Goal: Information Seeking & Learning: Learn about a topic

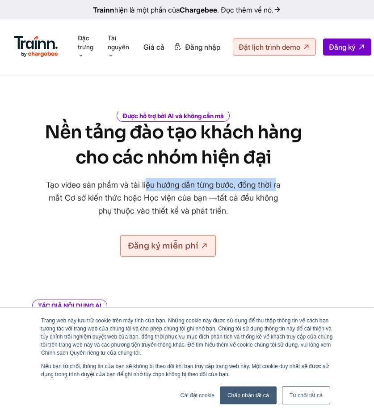
drag, startPoint x: 99, startPoint y: 189, endPoint x: 233, endPoint y: 183, distance: 134.3
click at [233, 183] on font "Tạo video sản phẩm và tài liệu hướng dẫn từng bước, đồng thời ra mắt Cơ sở kiến…" at bounding box center [163, 197] width 235 height 35
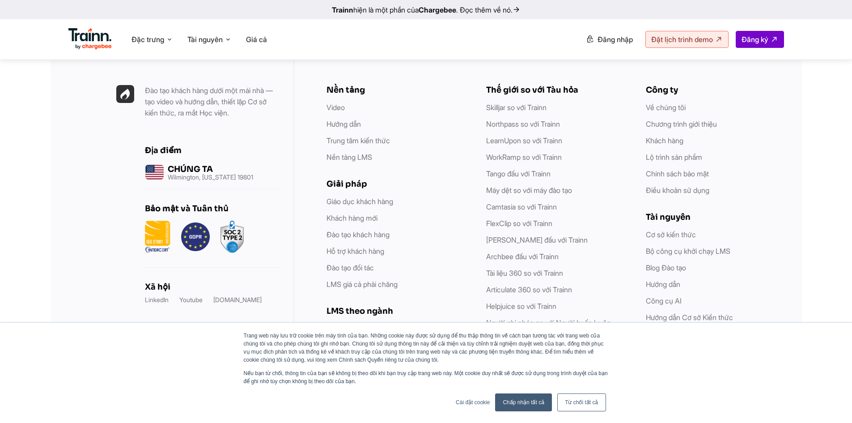
scroll to position [2733, 0]
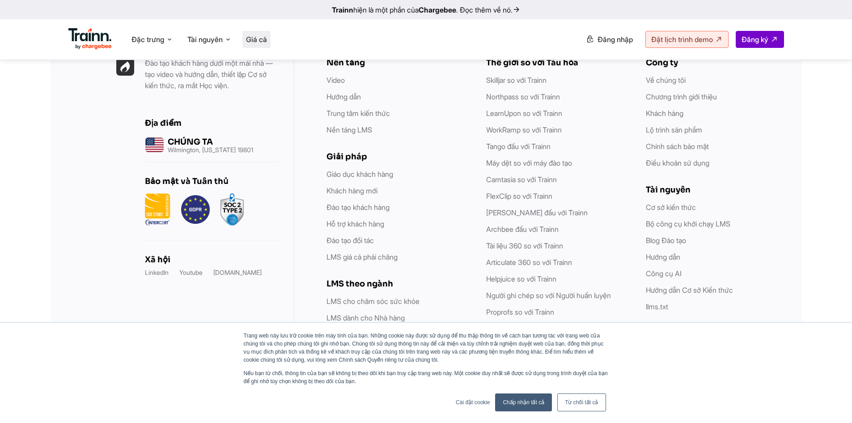
click at [262, 44] on li "Giá cả" at bounding box center [256, 39] width 28 height 17
click at [259, 38] on font "Giá cả" at bounding box center [256, 39] width 21 height 9
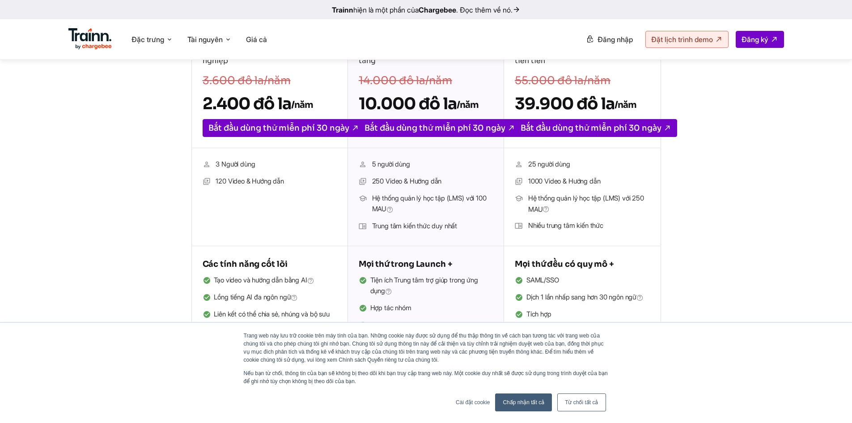
scroll to position [238, 0]
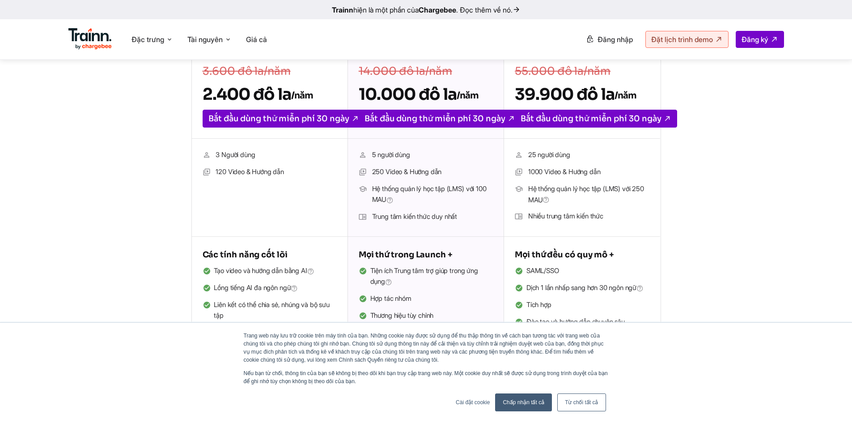
drag, startPoint x: 227, startPoint y: 174, endPoint x: 300, endPoint y: 176, distance: 73.0
click at [300, 176] on li "120 Video & Hướng dẫn" at bounding box center [270, 172] width 134 height 12
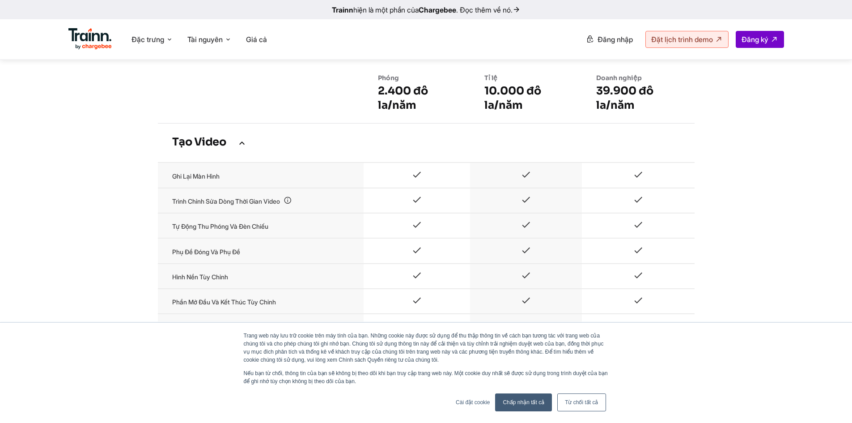
scroll to position [119, 0]
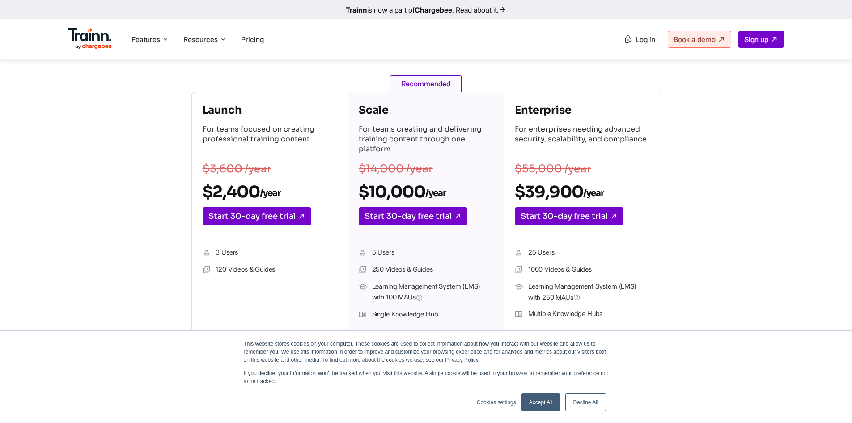
click at [421, 114] on div "Launch For teams focused on creating professional training content $3,600 /year…" at bounding box center [426, 264] width 644 height 345
drag, startPoint x: 210, startPoint y: 251, endPoint x: 233, endPoint y: 259, distance: 24.0
click at [241, 257] on li "3 Users" at bounding box center [270, 253] width 134 height 12
drag, startPoint x: 221, startPoint y: 263, endPoint x: 293, endPoint y: 279, distance: 74.6
click at [293, 279] on ul "3 Users 120 Videos & Guides" at bounding box center [270, 285] width 134 height 76
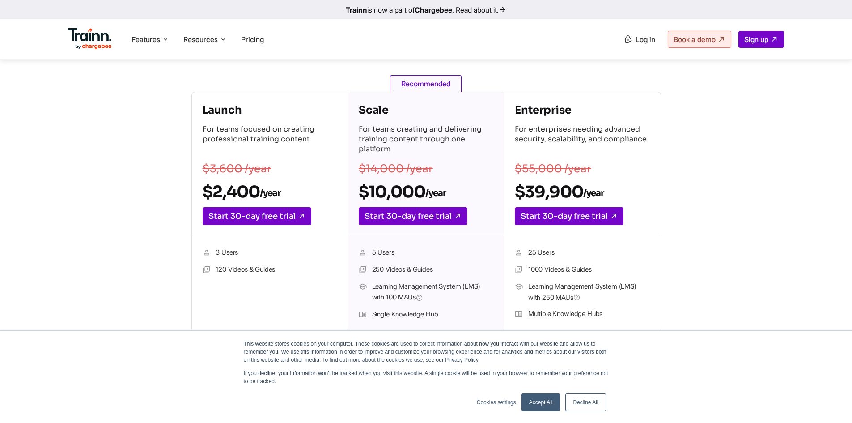
click at [293, 279] on ul "3 Users 120 Videos & Guides" at bounding box center [270, 285] width 134 height 76
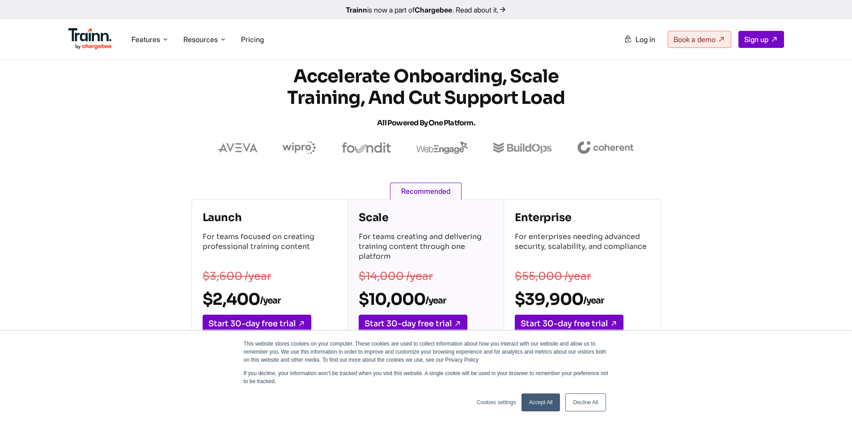
scroll to position [0, 0]
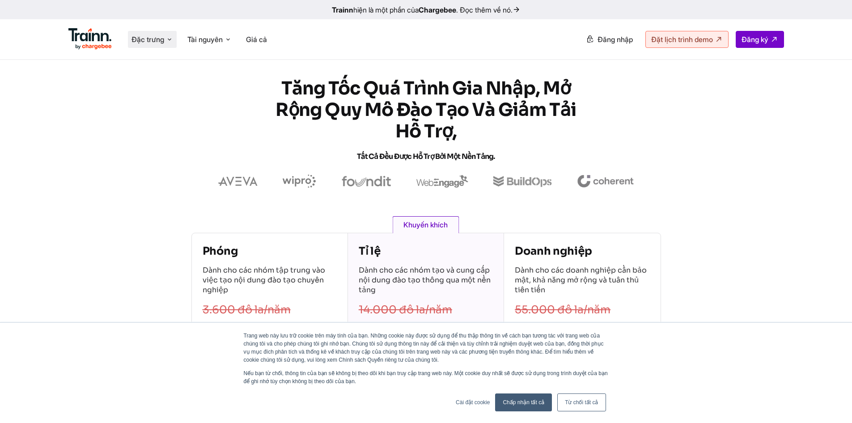
click at [172, 39] on icon at bounding box center [169, 39] width 7 height 9
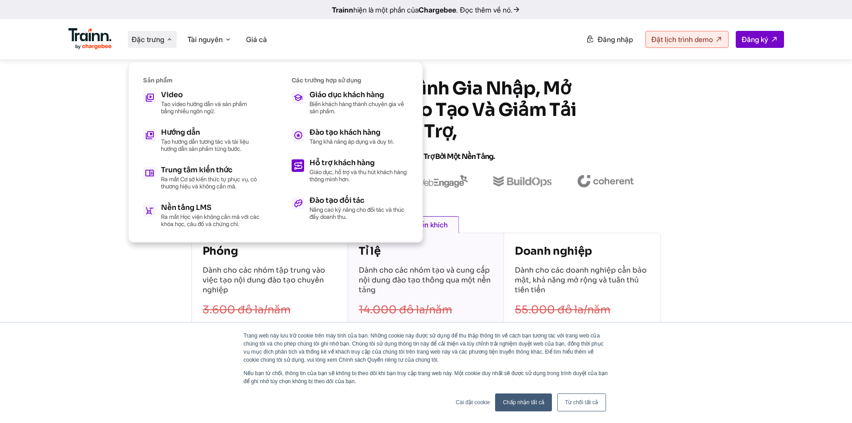
click at [361, 174] on font "Giáo dục, hỗ trợ và thu hút khách hàng thông minh hơn." at bounding box center [358, 175] width 97 height 14
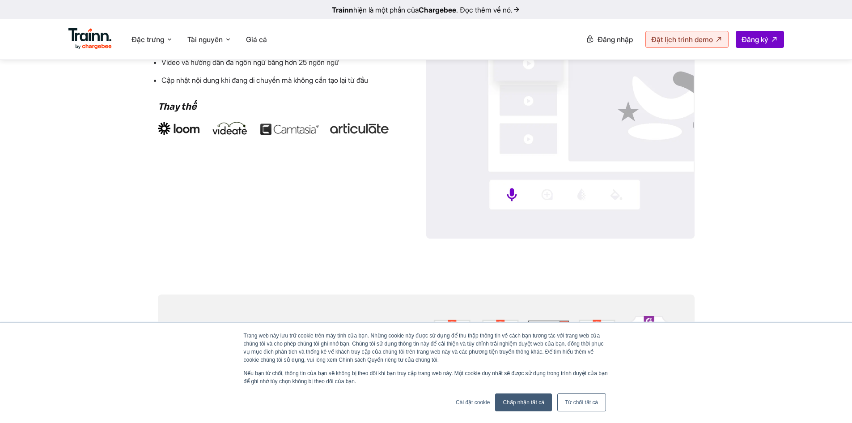
scroll to position [1312, 0]
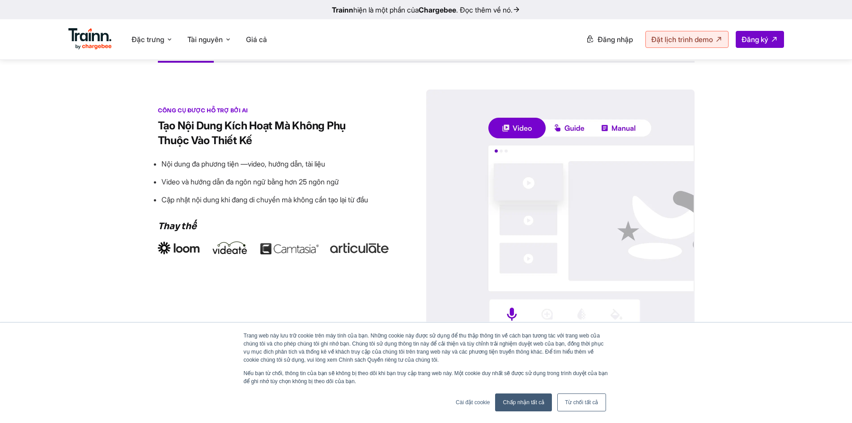
drag, startPoint x: 180, startPoint y: 131, endPoint x: 199, endPoint y: 143, distance: 23.0
click at [199, 143] on font "Tạo nội dung kích hoạt mà không phụ thuộc vào thiết kế" at bounding box center [252, 133] width 188 height 28
drag, startPoint x: 228, startPoint y: 121, endPoint x: 309, endPoint y: 140, distance: 82.7
click at [309, 140] on h3 "Tạo nội dung kích hoạt mà không phụ thuộc vào thiết kế" at bounding box center [265, 133] width 215 height 30
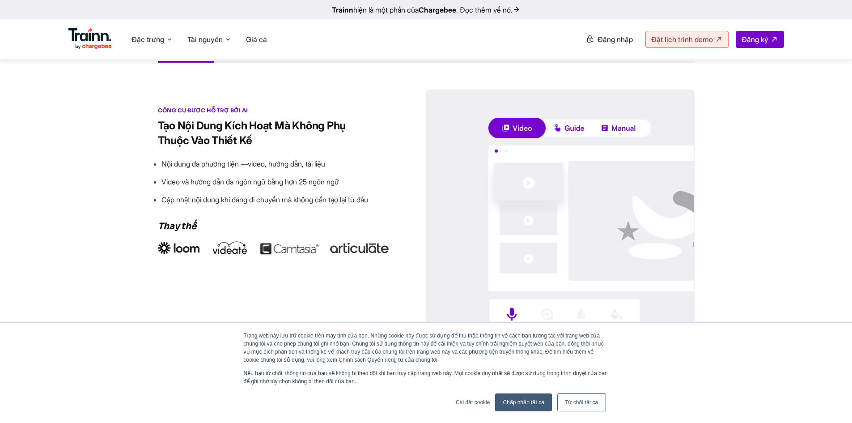
click at [309, 140] on h3 "Tạo nội dung kích hoạt mà không phụ thuộc vào thiết kế" at bounding box center [265, 133] width 215 height 30
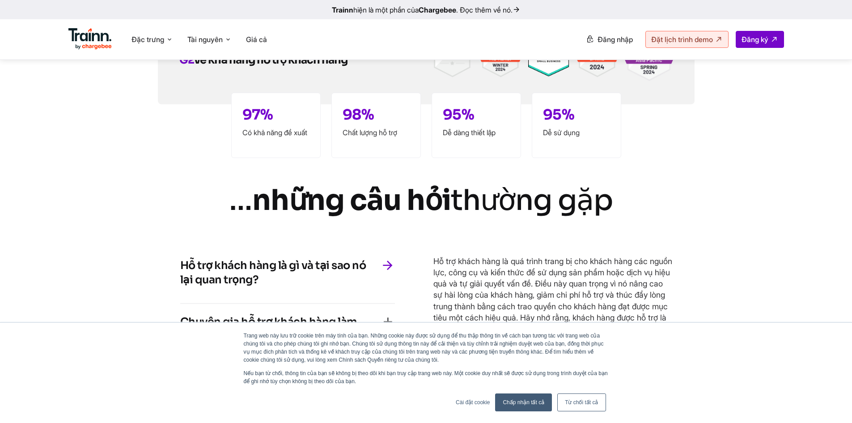
scroll to position [1789, 0]
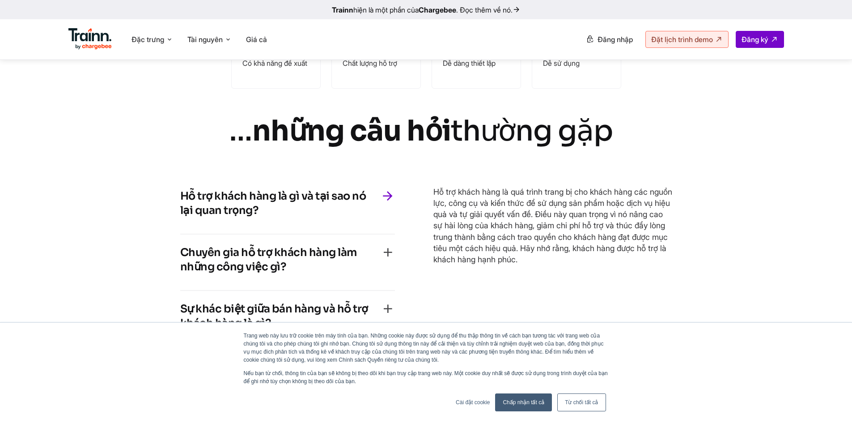
click at [349, 198] on font "Hỗ trợ khách hàng là gì và tại sao nó lại quan trọng?" at bounding box center [273, 203] width 186 height 28
click at [378, 194] on h4 "Hỗ trợ khách hàng là gì và tại sao nó lại quan trọng?" at bounding box center [280, 203] width 200 height 29
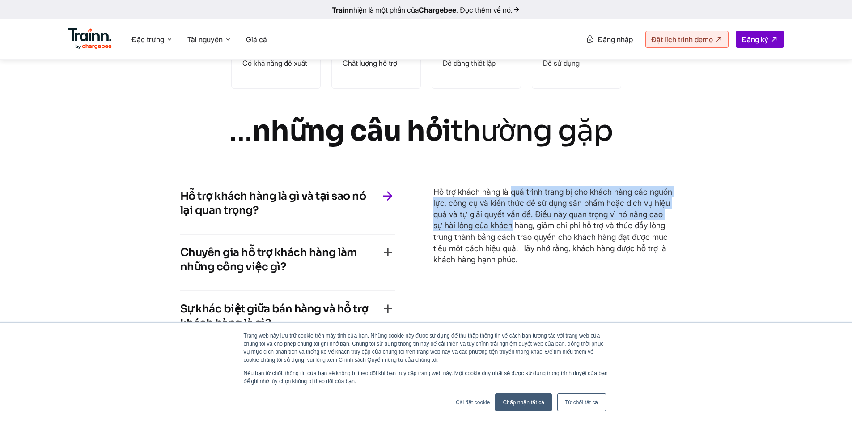
drag, startPoint x: 436, startPoint y: 191, endPoint x: 481, endPoint y: 224, distance: 56.0
click at [421, 224] on font "Hỗ trợ khách hàng là quá trình trang bị cho khách hàng các nguồn lực, công cụ v…" at bounding box center [552, 225] width 239 height 77
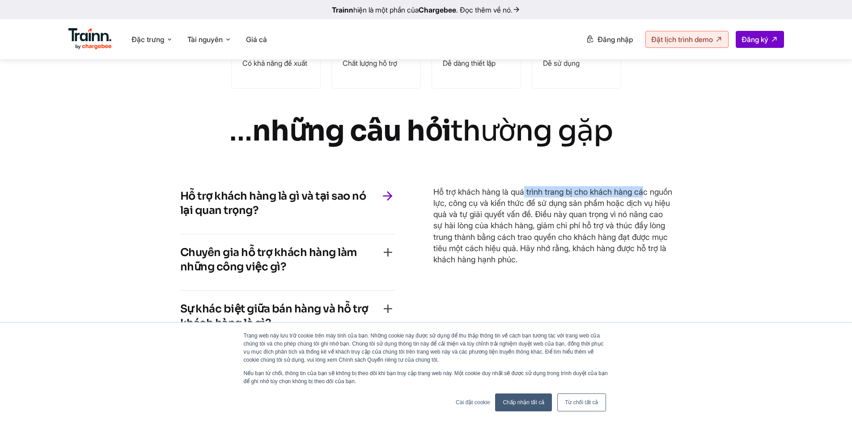
drag, startPoint x: 447, startPoint y: 193, endPoint x: 566, endPoint y: 193, distance: 119.0
click at [421, 193] on font "Hỗ trợ khách hàng là quá trình trang bị cho khách hàng các nguồn lực, công cụ v…" at bounding box center [552, 225] width 239 height 77
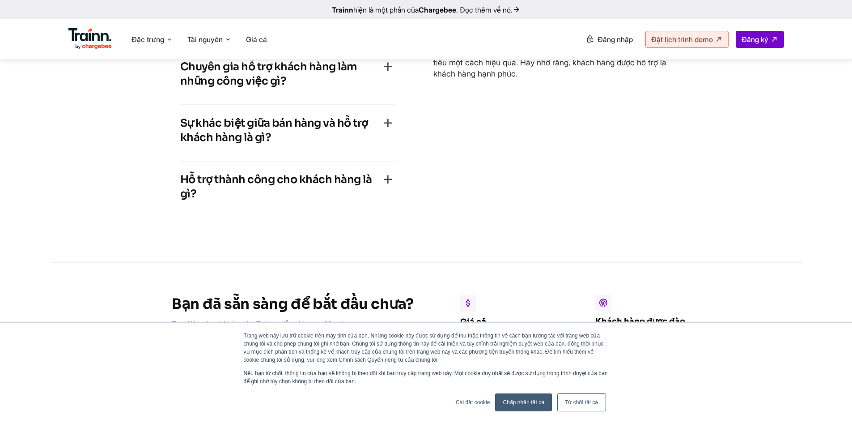
scroll to position [1909, 0]
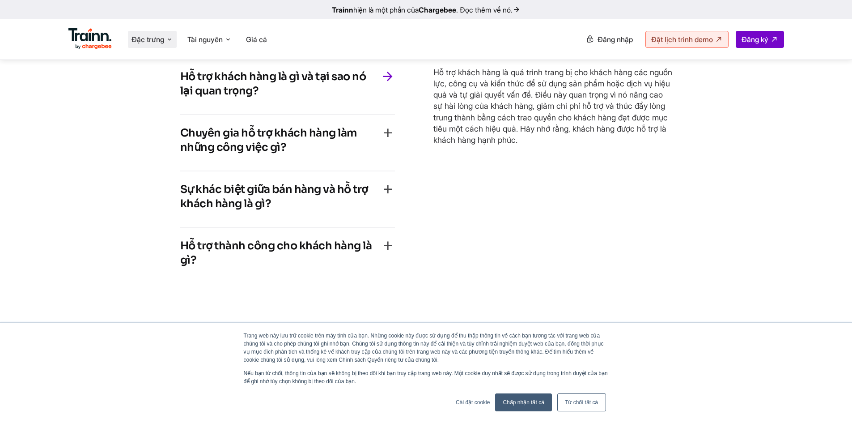
click at [164, 37] on font "Đặc trưng" at bounding box center [147, 39] width 33 height 9
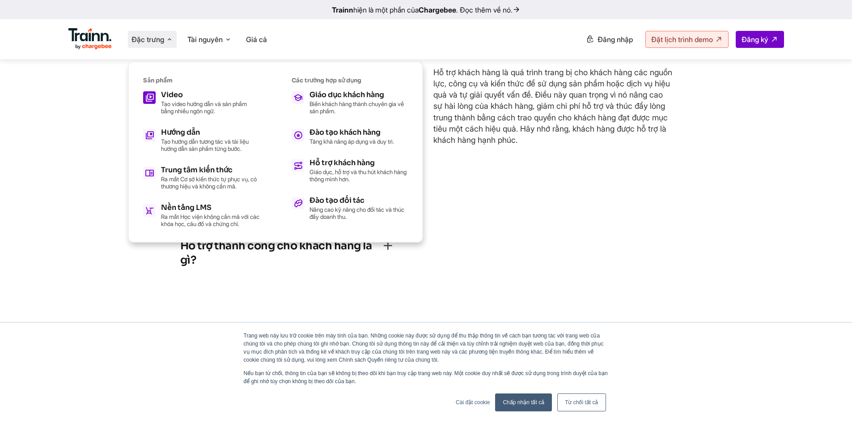
click at [229, 106] on font "Tạo video hướng dẫn và sản phẩm bằng nhiều ngôn ngữ." at bounding box center [204, 107] width 86 height 14
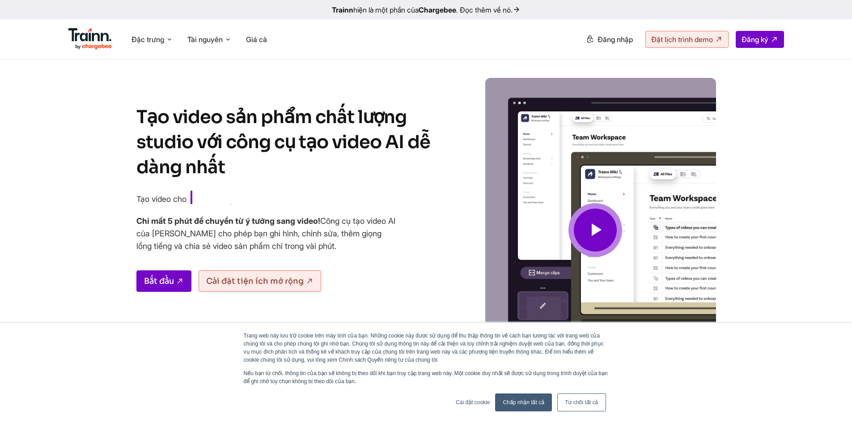
click at [421, 238] on icon at bounding box center [595, 230] width 21 height 30
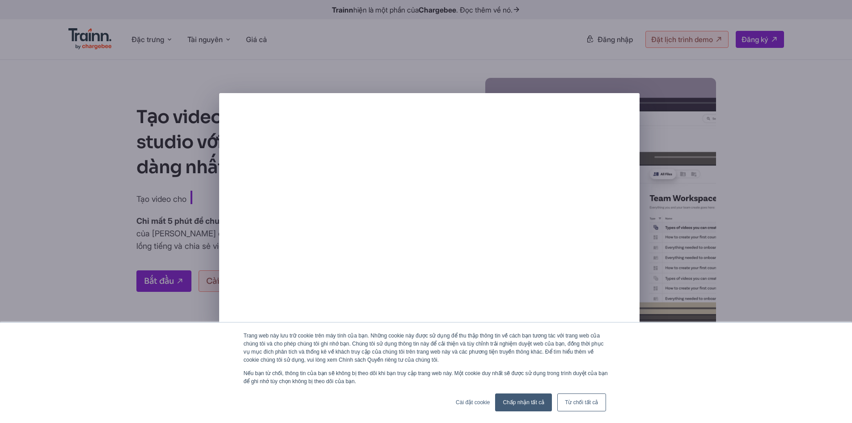
click at [421, 399] on font "Chấp nhận tất cả" at bounding box center [524, 402] width 42 height 6
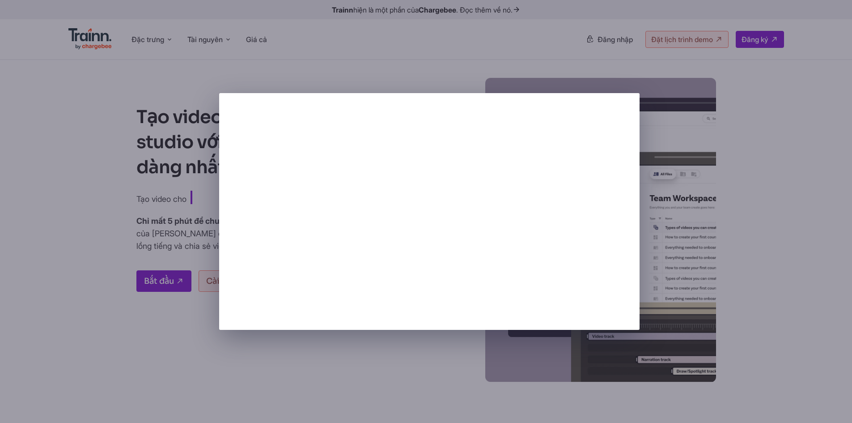
click at [359, 346] on div at bounding box center [426, 211] width 852 height 423
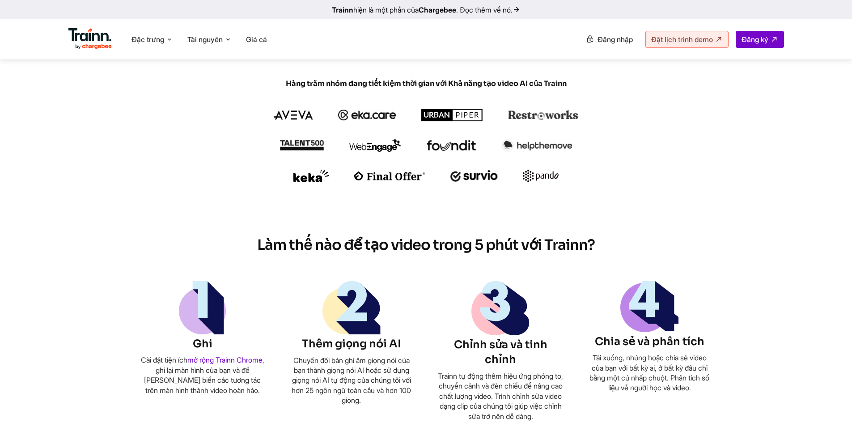
scroll to position [477, 0]
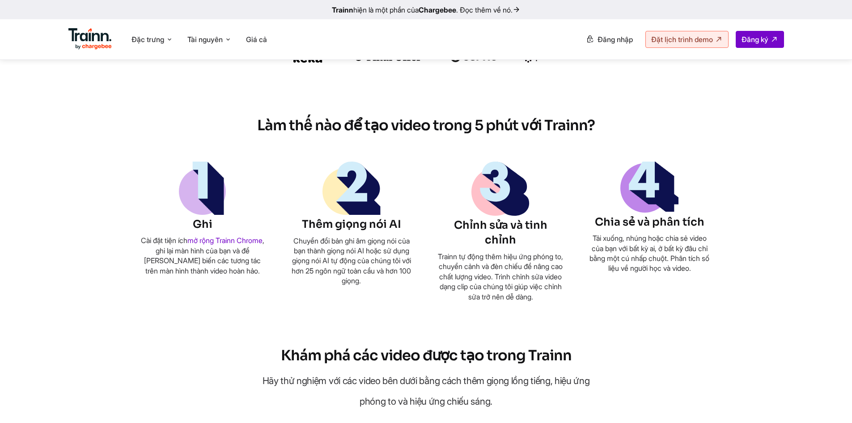
drag, startPoint x: 170, startPoint y: 242, endPoint x: 177, endPoint y: 242, distance: 7.2
click at [177, 242] on font "Cài đặt tiện ích" at bounding box center [164, 240] width 47 height 9
drag, startPoint x: 177, startPoint y: 256, endPoint x: 211, endPoint y: 266, distance: 35.8
click at [211, 266] on font ", ghi lại màn hình của bạn và để [PERSON_NAME] biến các tương tác trên màn hình…" at bounding box center [204, 255] width 120 height 39
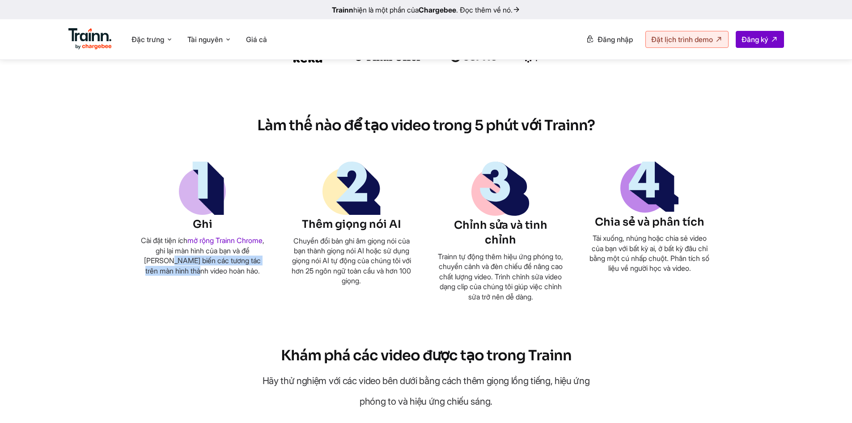
click at [211, 266] on font ", ghi lại màn hình của bạn và để [PERSON_NAME] biến các tương tác trên màn hình…" at bounding box center [204, 255] width 120 height 39
drag, startPoint x: 299, startPoint y: 245, endPoint x: 361, endPoint y: 277, distance: 70.6
click at [361, 277] on font "Chuyển đổi bản ghi âm giọng nói của bạn thành giọng nói AI hoặc sử dụng giọng n…" at bounding box center [351, 260] width 119 height 49
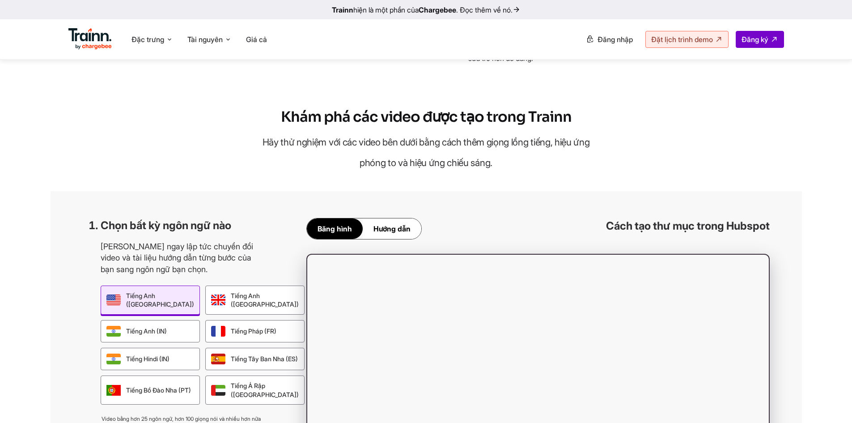
scroll to position [835, 0]
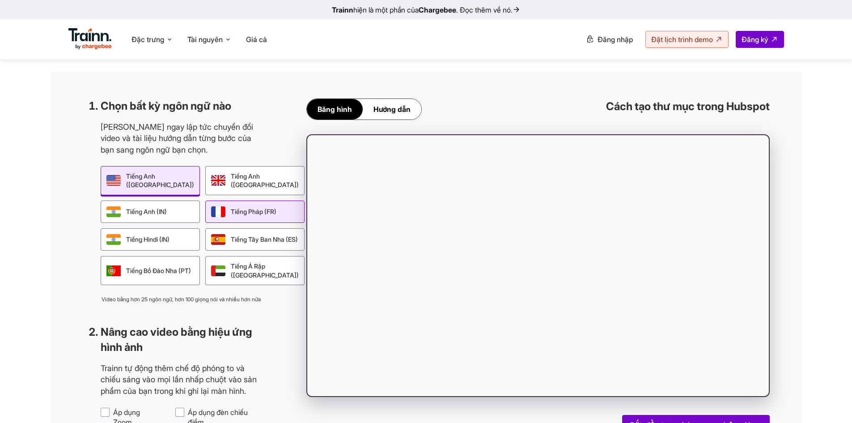
click at [231, 216] on font "Tiếng Pháp (FR)" at bounding box center [254, 211] width 46 height 9
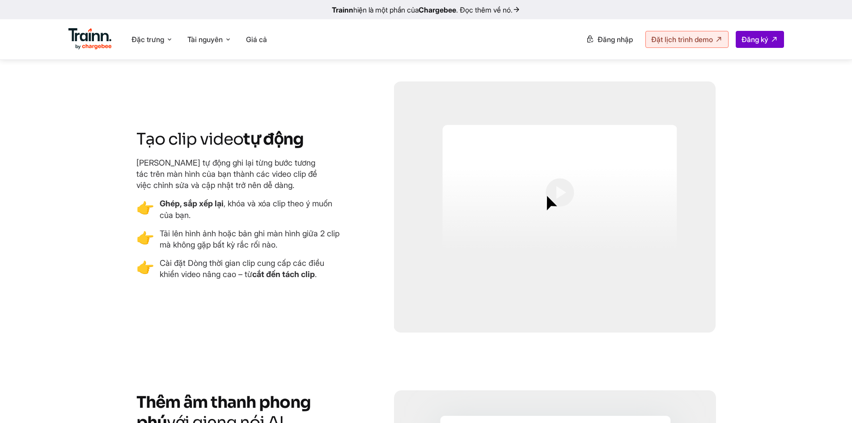
scroll to position [1909, 0]
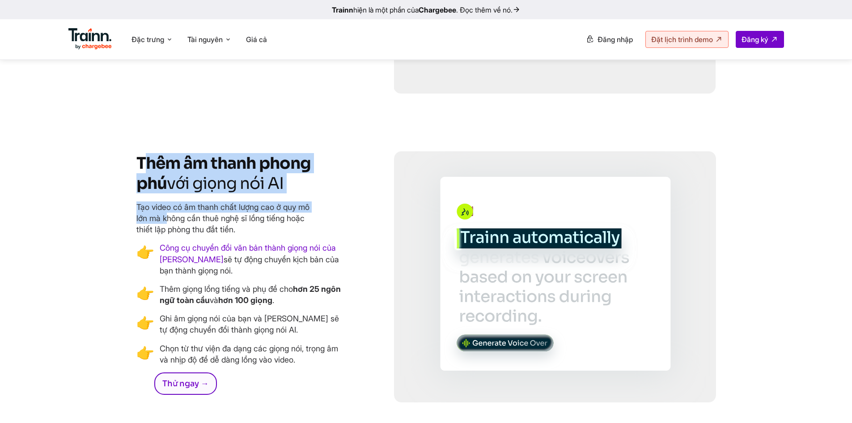
drag, startPoint x: 143, startPoint y: 195, endPoint x: 275, endPoint y: 232, distance: 136.4
click at [275, 232] on div "Thêm âm thanh phong phú với giọng nói AI Tạo video có âm thanh chất lượng cao ở…" at bounding box center [240, 278] width 209 height 250
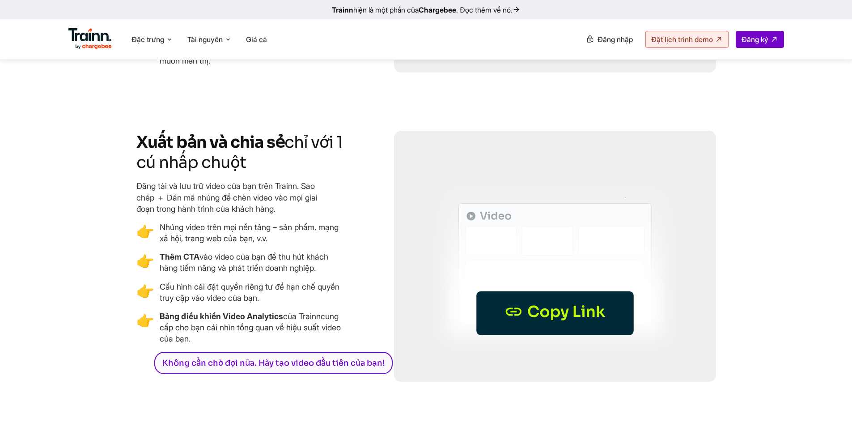
scroll to position [2863, 0]
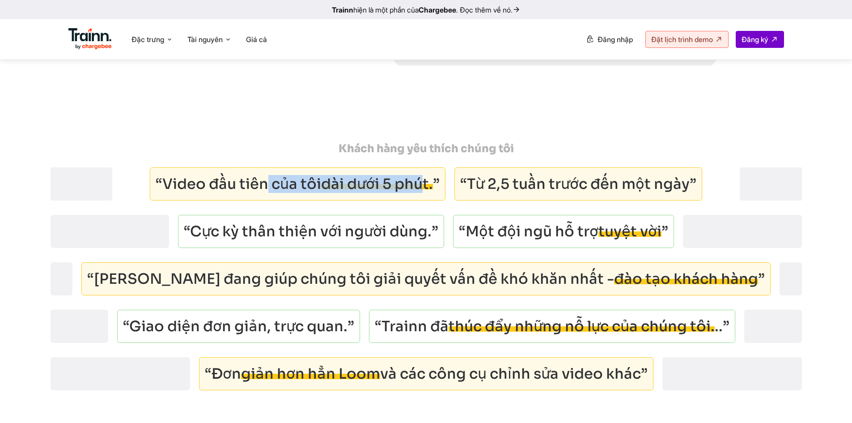
drag, startPoint x: 280, startPoint y: 221, endPoint x: 425, endPoint y: 222, distance: 145.8
click at [421, 200] on p "“Video đầu tiên của tôi dài dưới 5 phút. ”" at bounding box center [298, 183] width 296 height 33
click at [421, 193] on font "dài dưới 5 phút." at bounding box center [377, 184] width 112 height 18
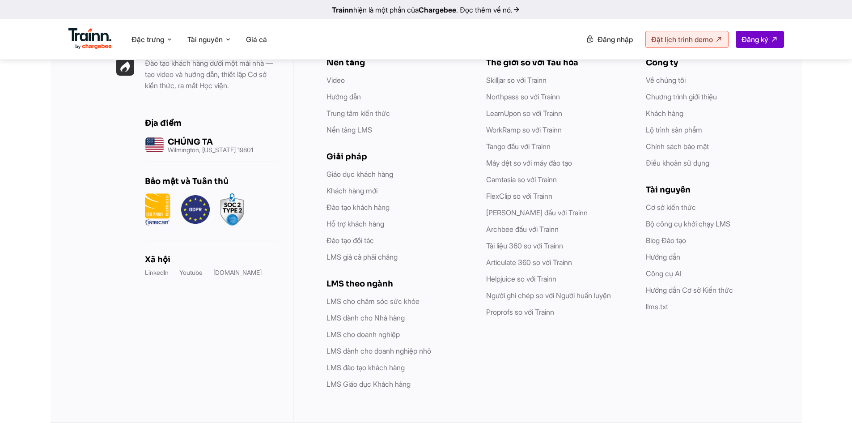
scroll to position [4466, 0]
click at [161, 45] on li "Đặc trưng Sản phẩm Video Tạo video hướng dẫn và sản phẩm bằng nhiều ngôn ngữ. H…" at bounding box center [152, 39] width 49 height 17
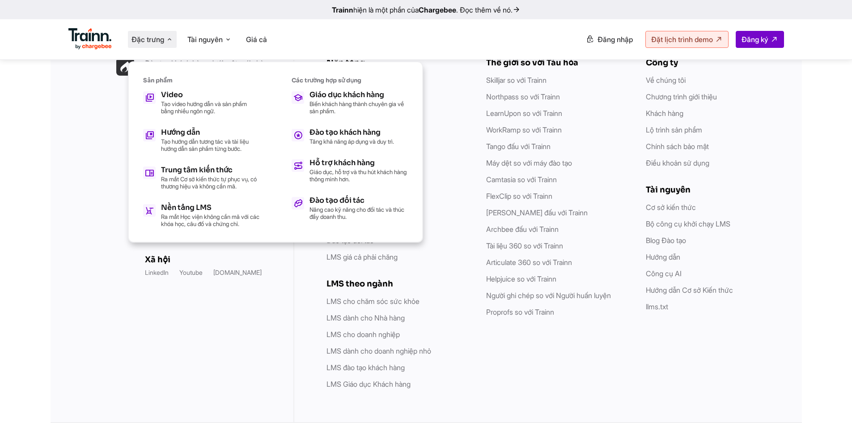
click at [421, 333] on div "Bạn đã sẵn sàng để bắt đầu chưa? Tạo tài khoản và khám phá Trainn miễn phí tron…" at bounding box center [426, 150] width 852 height 545
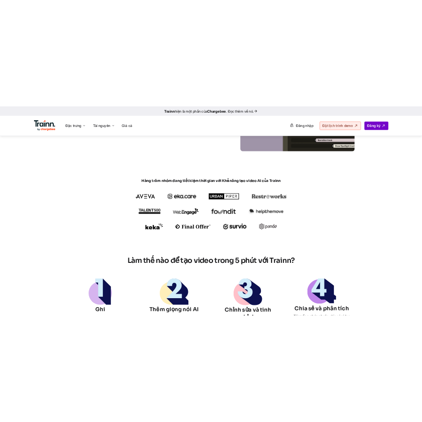
scroll to position [0, 0]
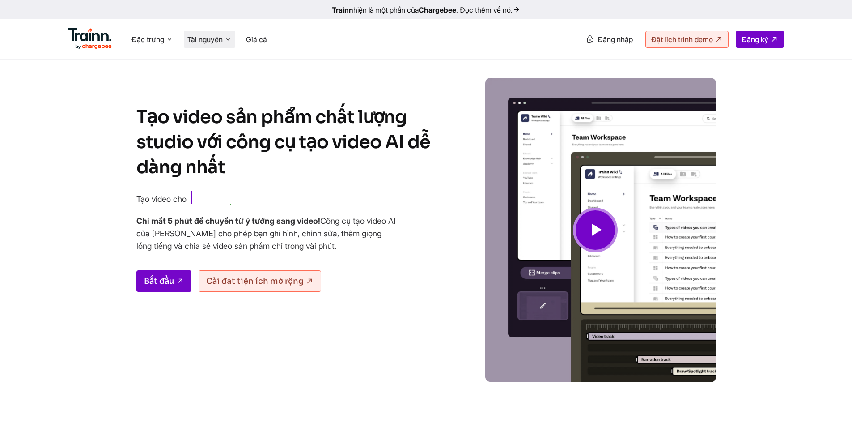
click at [223, 35] on font "Tài nguyên" at bounding box center [204, 39] width 35 height 9
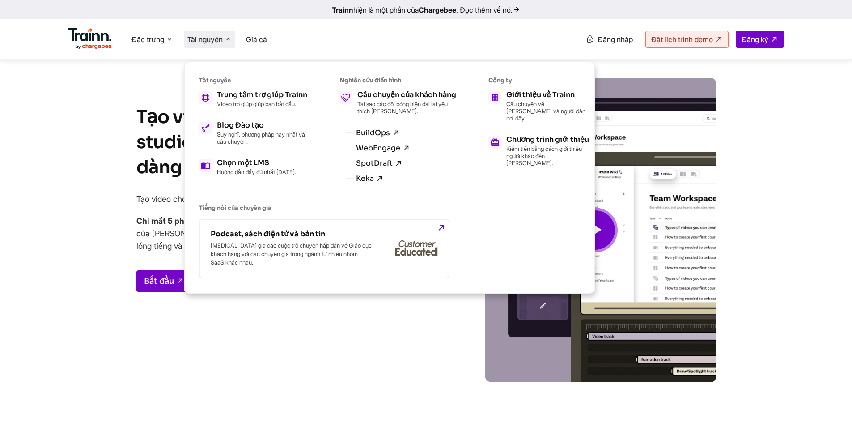
click at [348, 355] on div "Tạo video sản phẩm chất lượng studio với công cụ tạo video AI dễ dàng nhất Tạo …" at bounding box center [288, 243] width 304 height 277
